Goal: Task Accomplishment & Management: Use online tool/utility

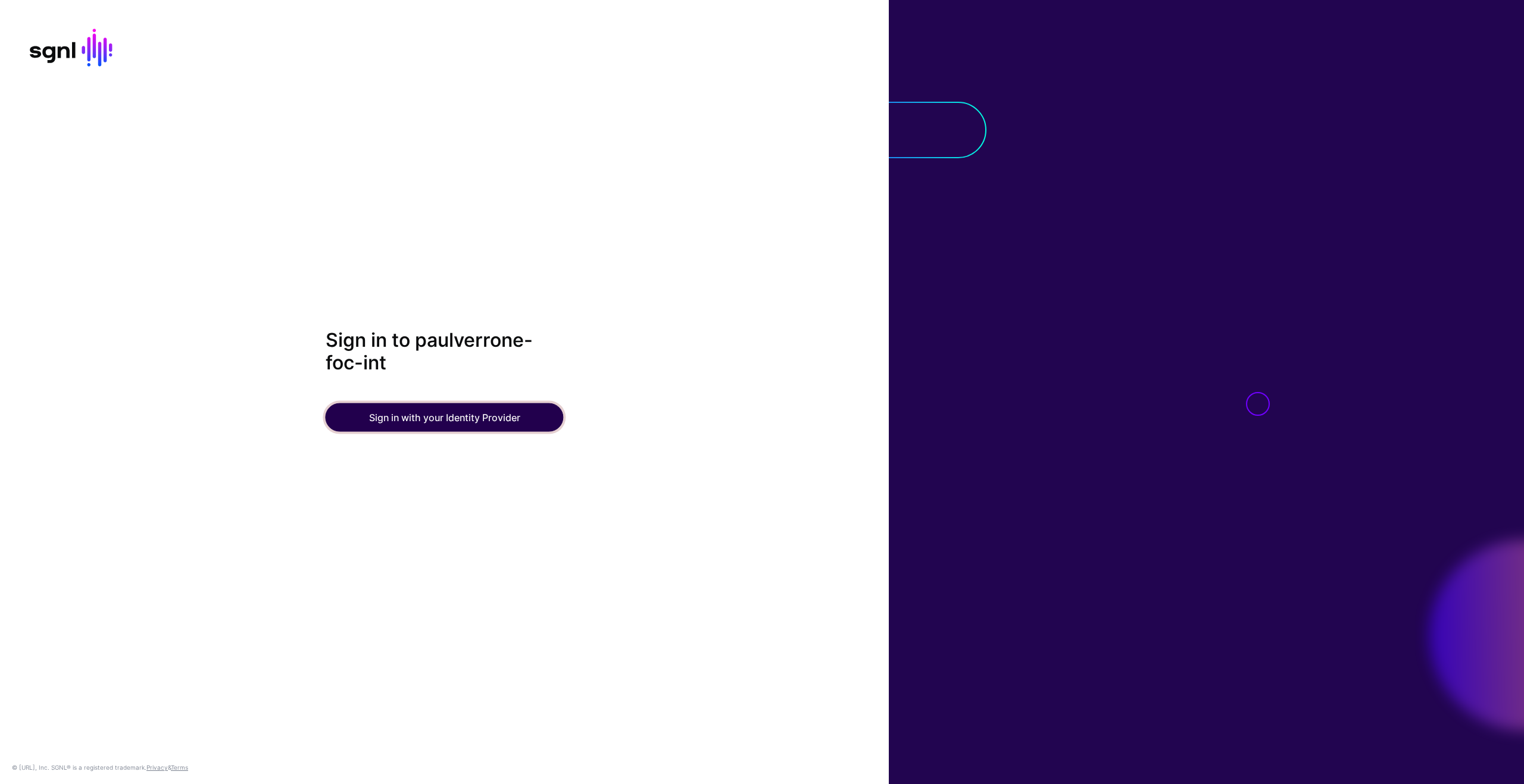
click at [490, 417] on button "Sign in with your Identity Provider" at bounding box center [445, 416] width 238 height 28
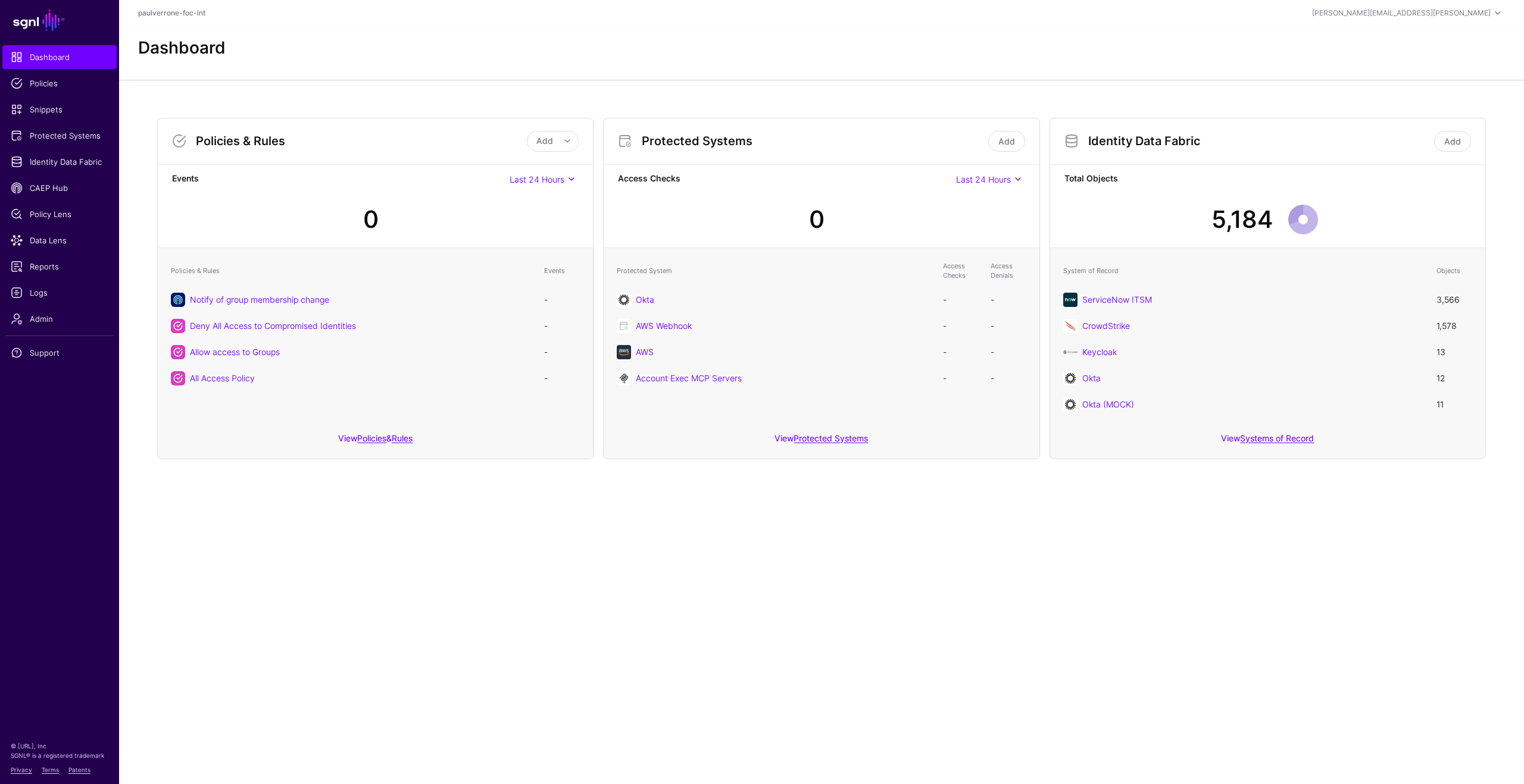
click at [687, 555] on main "SGNL Dashboard Policies Snippets Protected Systems Identity Data Fabric CAEP Hu…" at bounding box center [762, 392] width 1524 height 784
click at [46, 238] on span "Data Lens" at bounding box center [60, 241] width 98 height 12
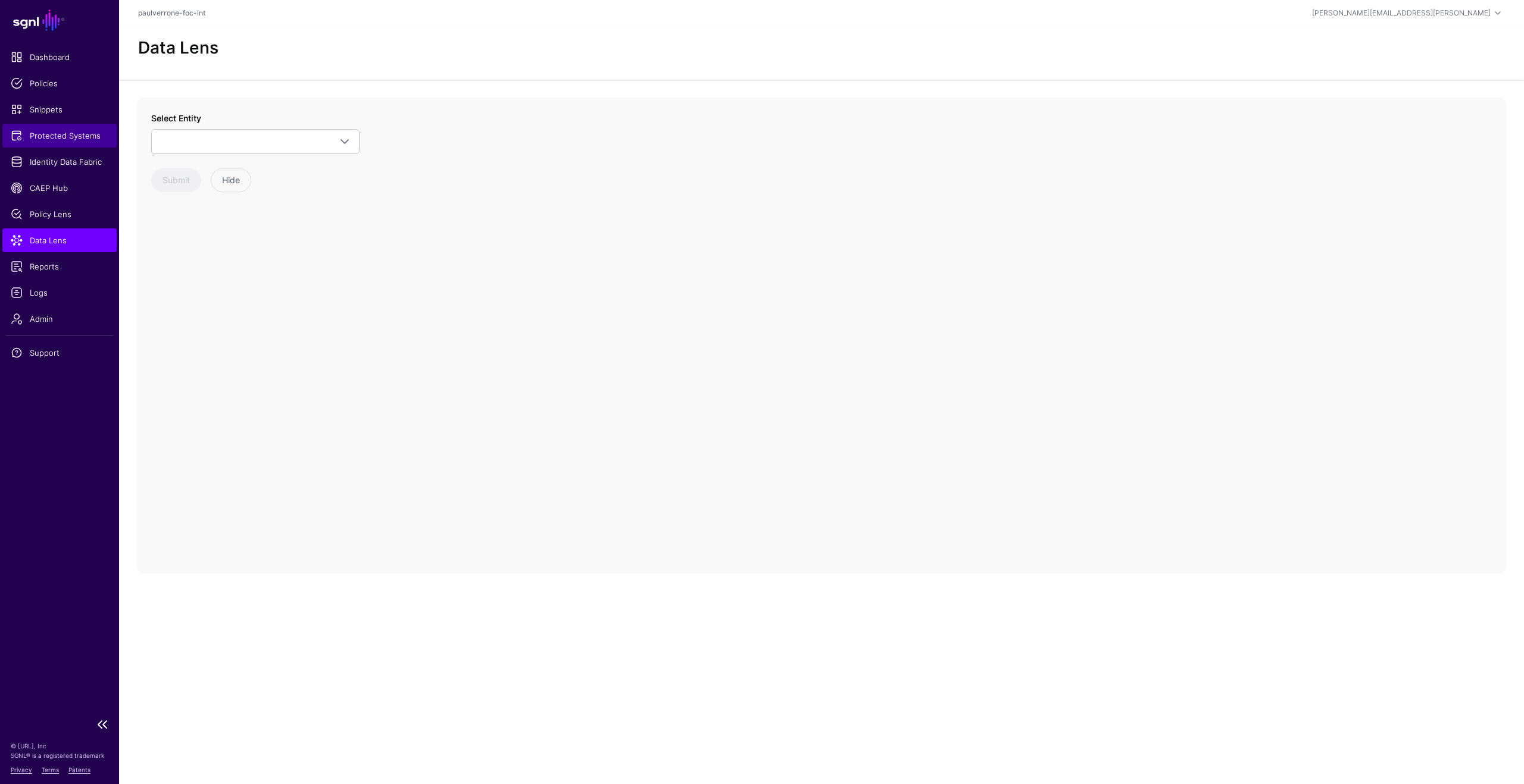
click at [80, 145] on link "Protected Systems" at bounding box center [60, 136] width 114 height 24
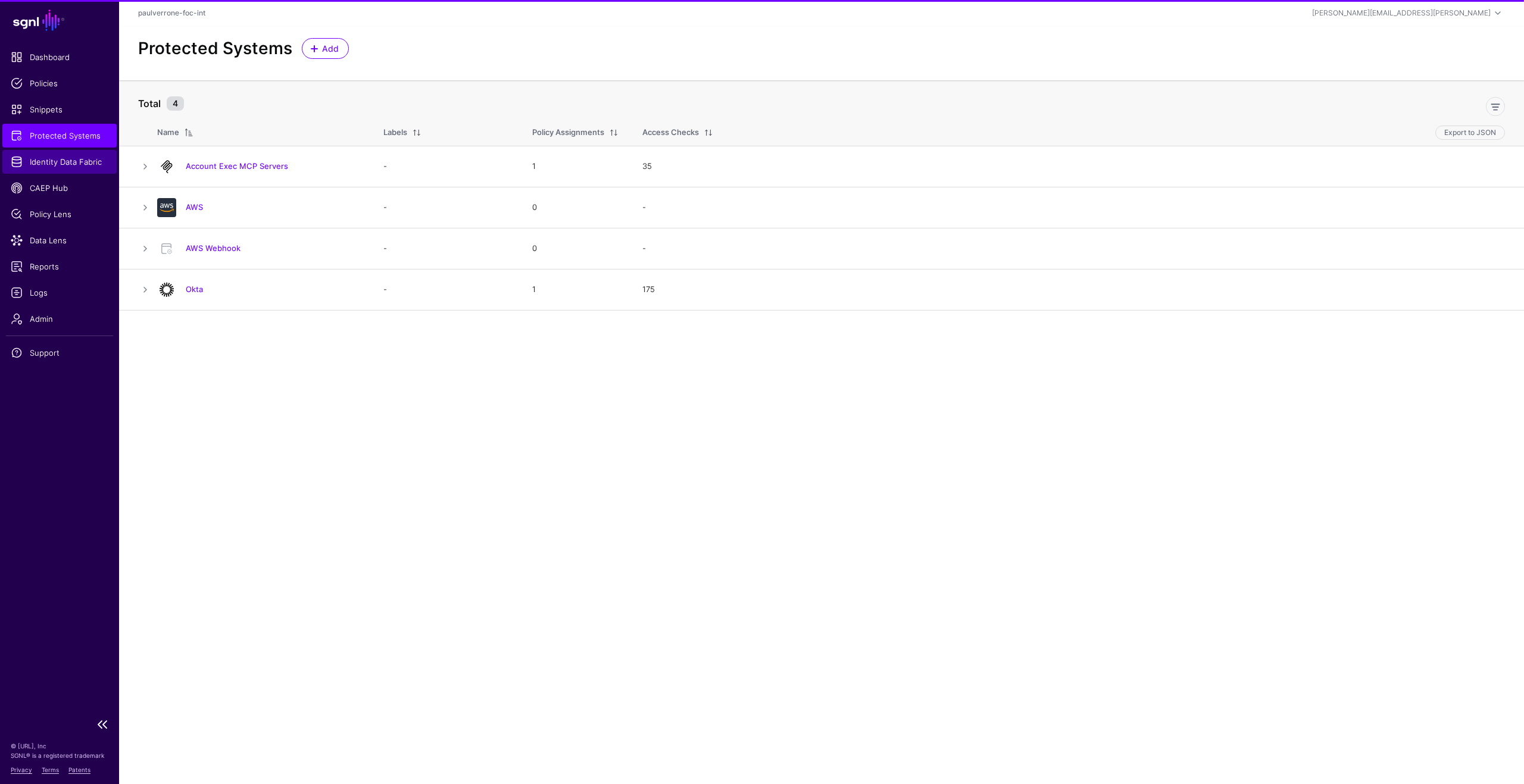
drag, startPoint x: 78, startPoint y: 162, endPoint x: 101, endPoint y: 158, distance: 23.3
click at [78, 162] on span "Identity Data Fabric" at bounding box center [60, 162] width 98 height 12
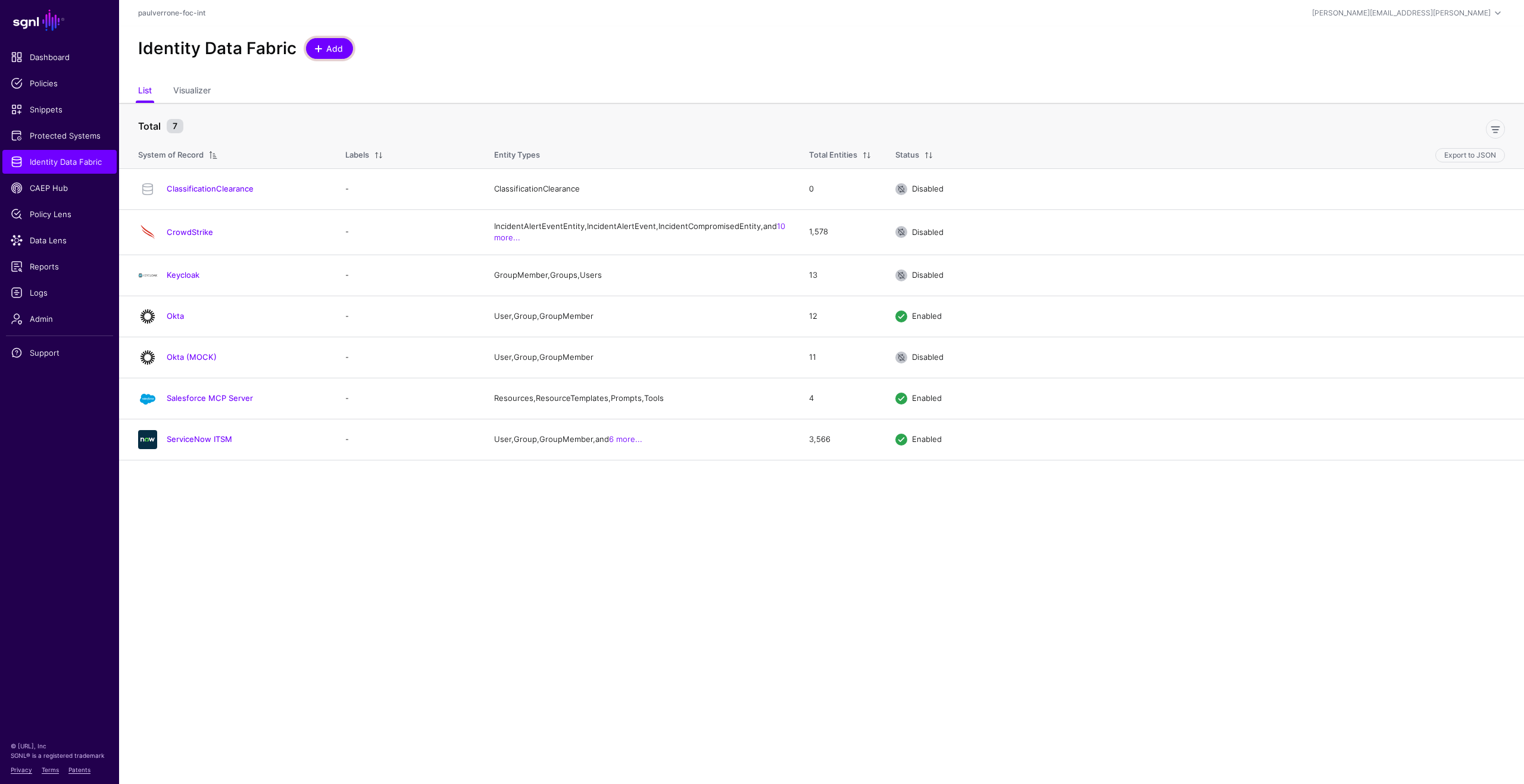
click at [333, 57] on link "Add" at bounding box center [329, 48] width 47 height 21
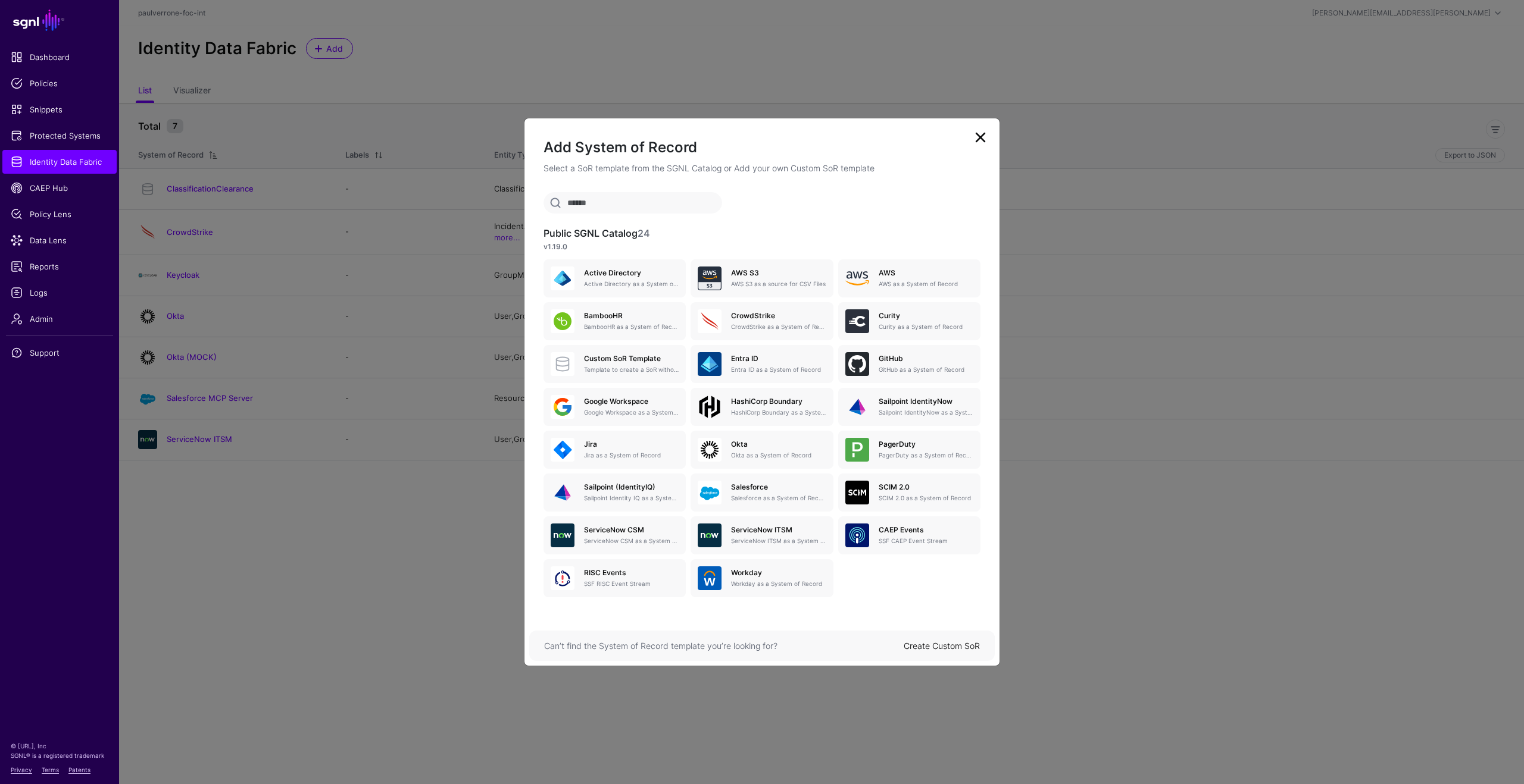
click at [915, 590] on div "Active Directory Active Directory as a System of Record AWS S3 AWS S3 as a sour…" at bounding box center [762, 426] width 442 height 343
click at [982, 144] on link at bounding box center [980, 138] width 19 height 19
